Goal: Information Seeking & Learning: Learn about a topic

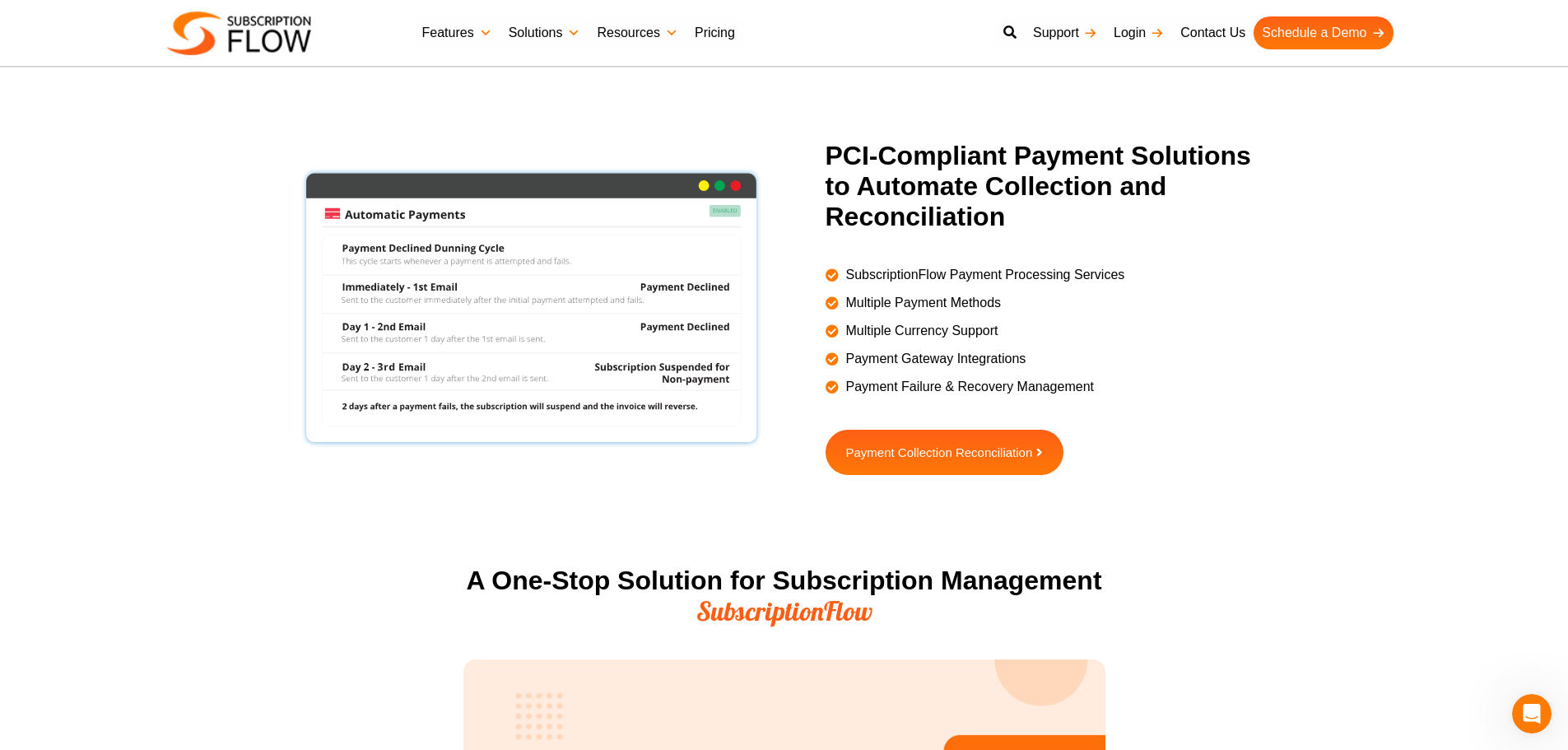
click at [123, 231] on section "PCI-Compliant Payment Solutions to Automate Collection and Reconciliation Subsc…" at bounding box center [784, 348] width 1568 height 416
click at [276, 413] on section "PCI-Compliant Payment Solutions to Automate Collection and Reconciliation Subsc…" at bounding box center [784, 348] width 1568 height 416
click at [1359, 500] on section "PCI-Compliant Payment Solutions to Automate Collection and Reconciliation Subsc…" at bounding box center [784, 348] width 1568 height 416
click at [161, 274] on section "PCI-Compliant Payment Solutions to Automate Collection and Reconciliation Subsc…" at bounding box center [784, 348] width 1568 height 416
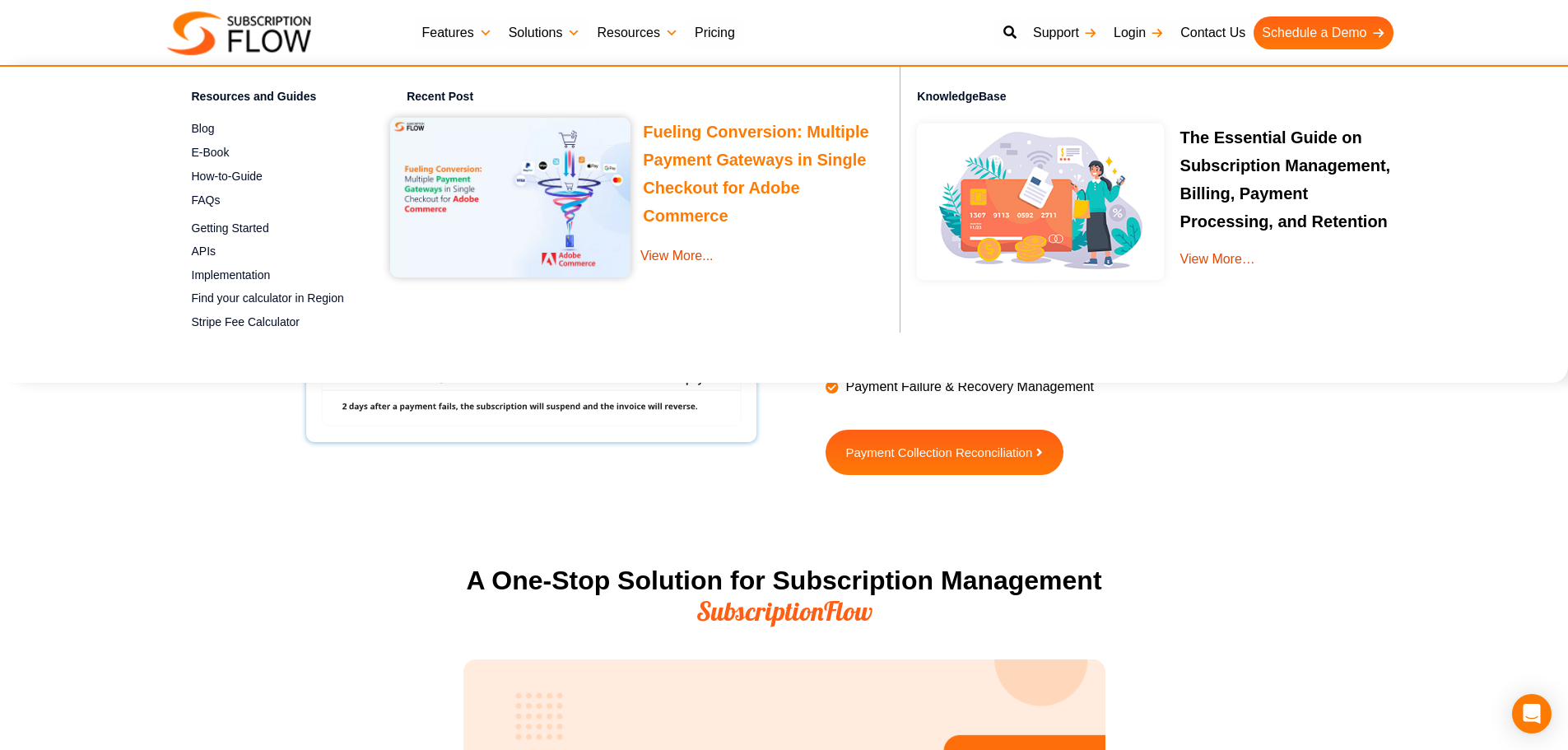
click at [703, 134] on link "Fueling Conversion: Multiple Payment Gateways in Single Checkout for Adobe Comm…" at bounding box center [756, 176] width 226 height 107
